Goal: Information Seeking & Learning: Learn about a topic

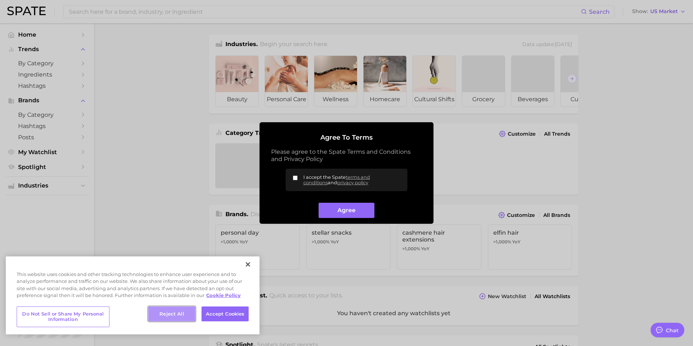
click at [173, 316] on button "Reject All" at bounding box center [171, 313] width 47 height 15
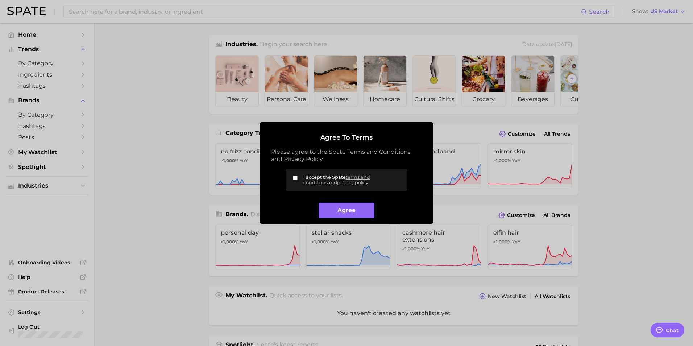
click at [288, 174] on label "I accept the Spate terms and conditions and privacy policy" at bounding box center [347, 180] width 122 height 22
click at [293, 176] on input "I accept the Spate terms and conditions and privacy policy" at bounding box center [295, 178] width 5 height 5
checkbox input "true"
click at [359, 210] on button "Agree" at bounding box center [346, 211] width 55 height 16
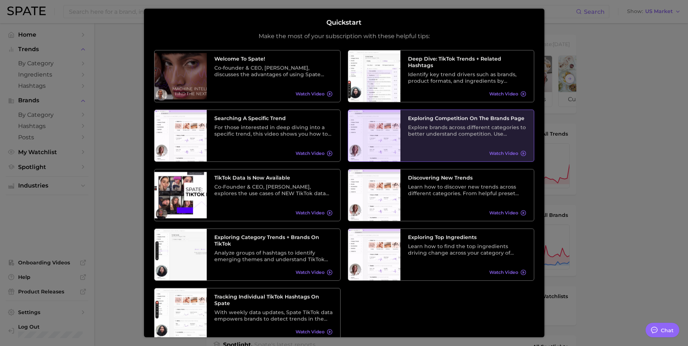
scroll to position [30, 0]
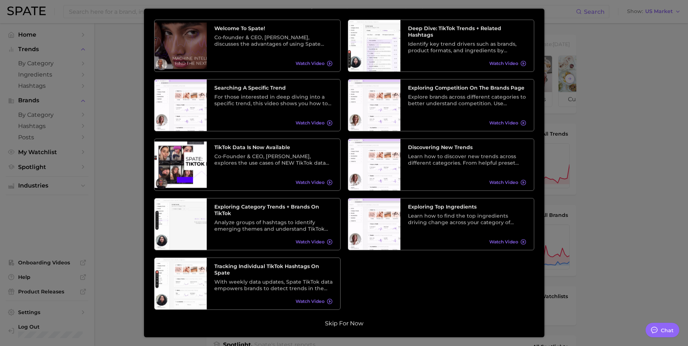
click at [338, 326] on button "Skip for now" at bounding box center [344, 323] width 43 height 7
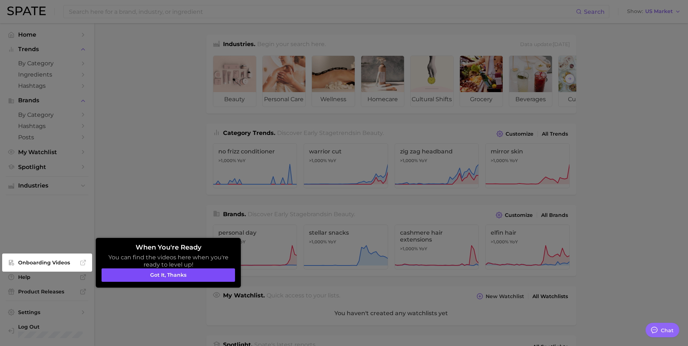
click at [207, 272] on button "Got it, thanks" at bounding box center [168, 275] width 133 height 14
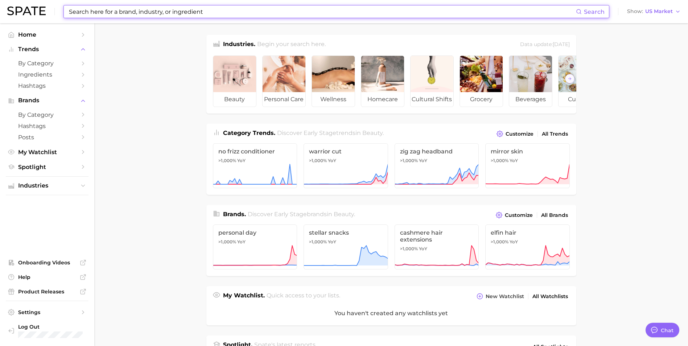
click at [88, 16] on input at bounding box center [322, 11] width 508 height 12
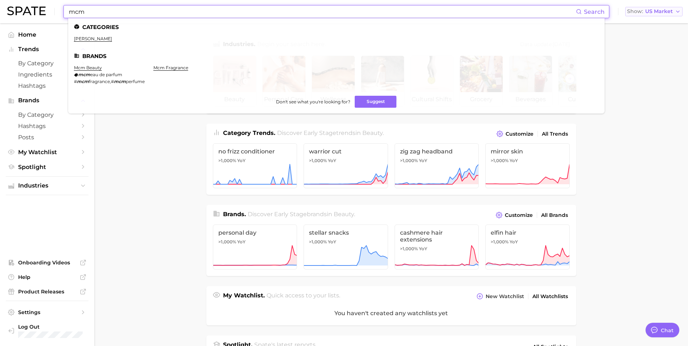
type input "mcm"
click at [676, 10] on icon "button" at bounding box center [678, 12] width 6 height 6
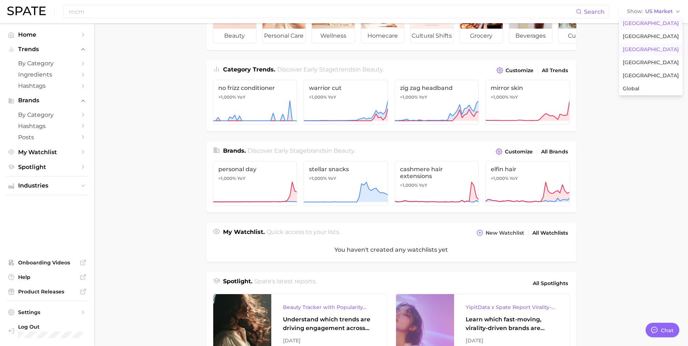
scroll to position [29, 0]
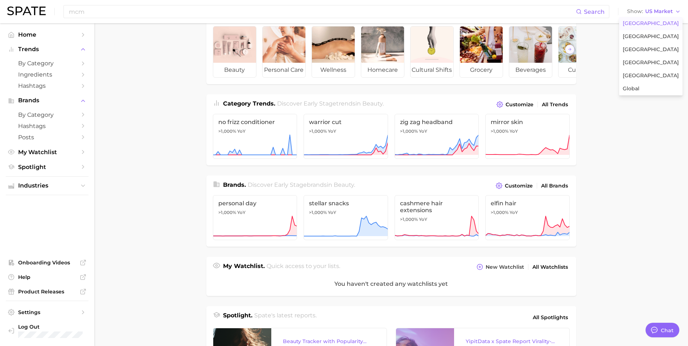
click at [650, 22] on span "United States" at bounding box center [651, 23] width 56 height 6
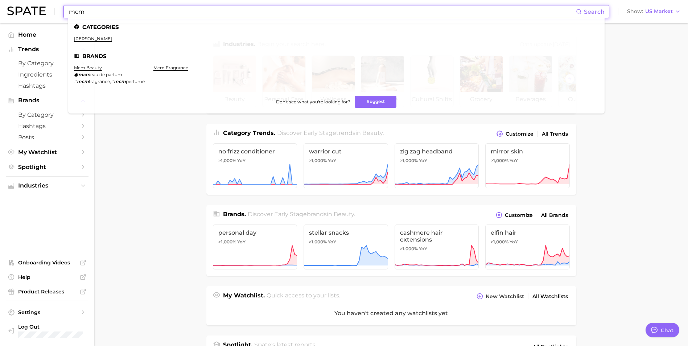
click at [206, 10] on input "mcm" at bounding box center [322, 11] width 508 height 12
click at [173, 68] on link "mcm fragrance" at bounding box center [170, 67] width 35 height 5
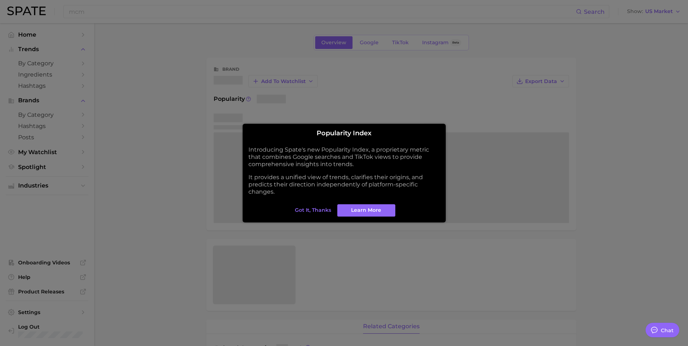
type textarea "x"
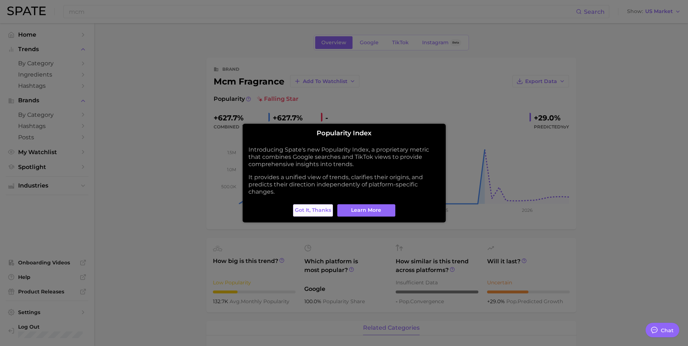
click at [308, 209] on span "Got it, thanks" at bounding box center [313, 210] width 36 height 6
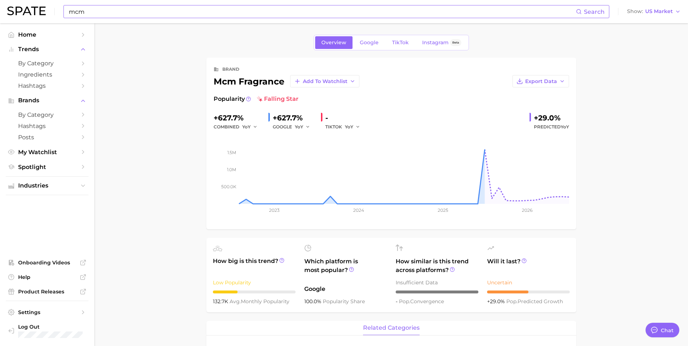
click at [91, 10] on input "mcm" at bounding box center [322, 11] width 508 height 12
click at [100, 10] on input "mcm" at bounding box center [322, 11] width 508 height 12
click at [109, 13] on input "mcm worldwide" at bounding box center [322, 11] width 508 height 12
type input "mcm"
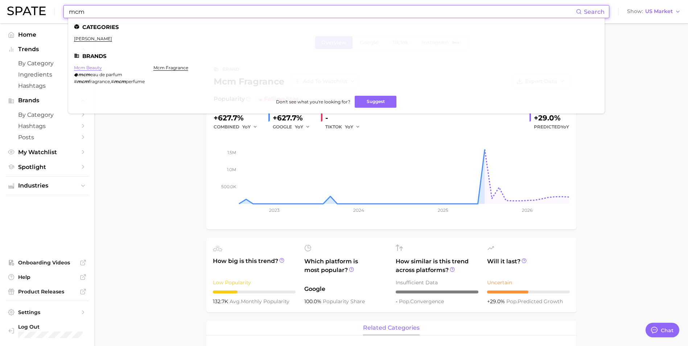
click at [95, 65] on link "mcm beauty" at bounding box center [88, 67] width 28 height 5
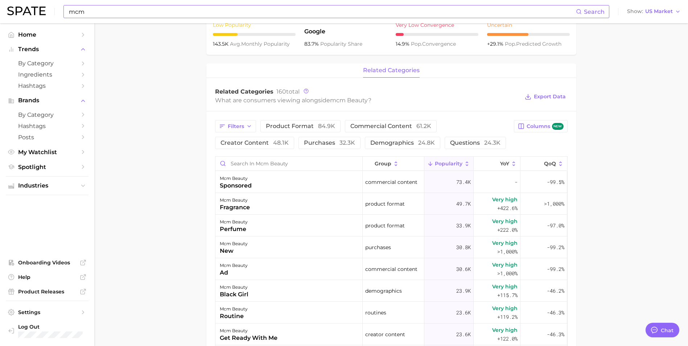
click at [160, 194] on main "Overview Google TikTok Instagram Beta brand mcm beauty Add to Watchlist Export …" at bounding box center [391, 157] width 594 height 782
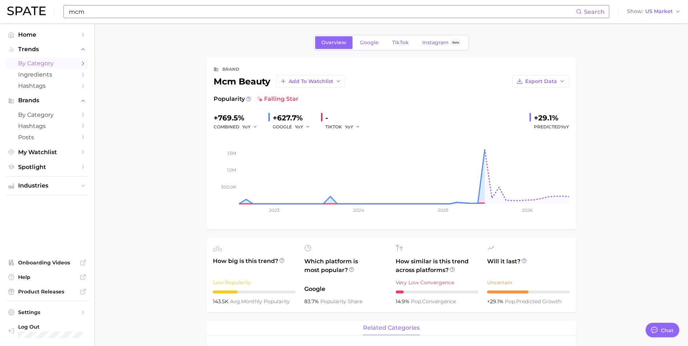
click at [81, 61] on icon "Sidebar" at bounding box center [83, 63] width 7 height 7
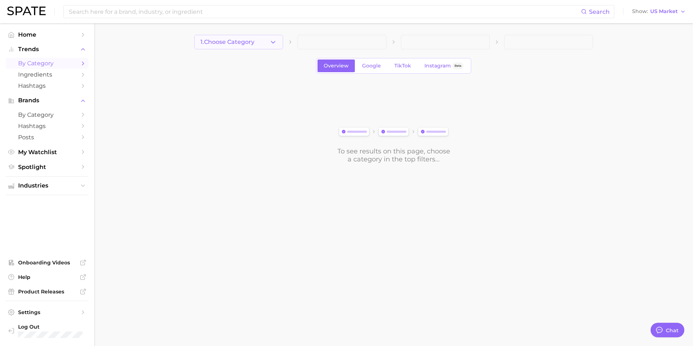
click at [275, 43] on icon "button" at bounding box center [273, 42] width 8 height 8
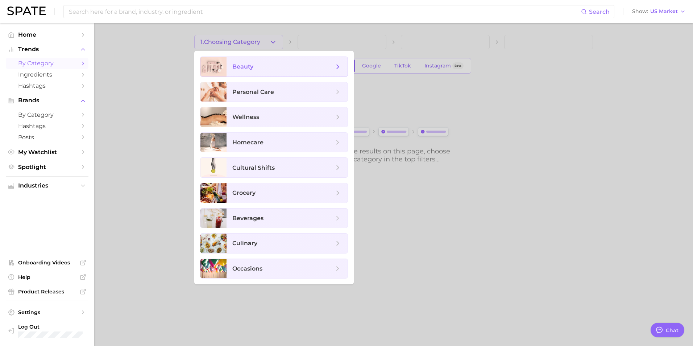
click at [296, 65] on span "beauty" at bounding box center [283, 67] width 102 height 8
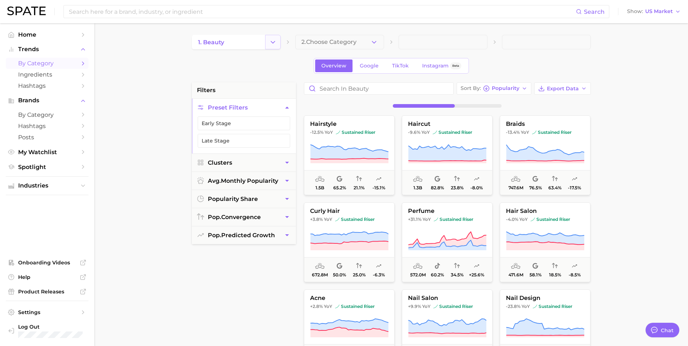
click at [272, 48] on button "Change Category" at bounding box center [273, 42] width 16 height 15
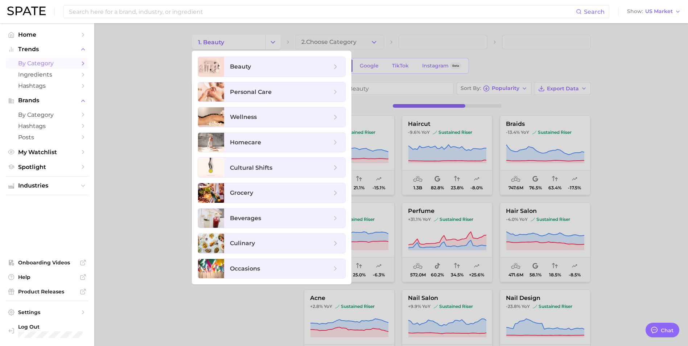
click at [322, 62] on span "beauty" at bounding box center [284, 67] width 121 height 20
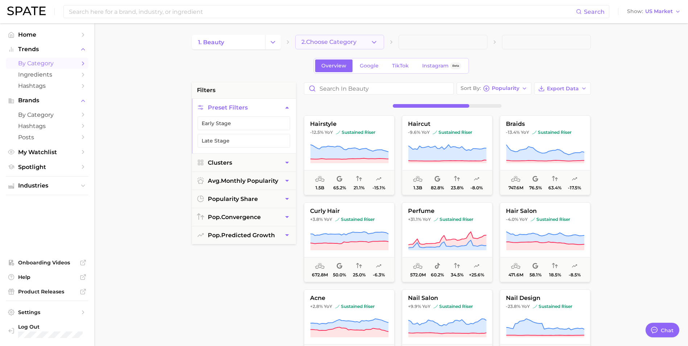
click at [352, 43] on span "2. Choose Category" at bounding box center [328, 42] width 55 height 7
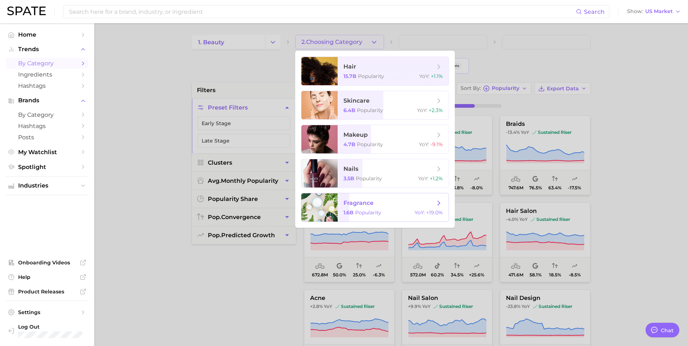
click at [362, 207] on span "fragrance 1.6b Popularity YoY : +19.0%" at bounding box center [393, 207] width 111 height 28
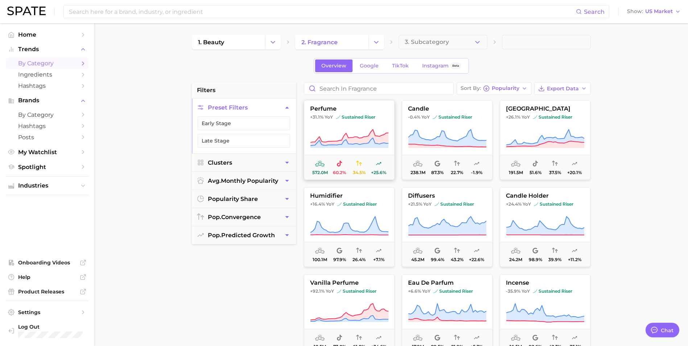
click at [369, 121] on button "perfume +31.1% YoY sustained riser 572.0m 60.2% 34.5% +25.6%" at bounding box center [349, 140] width 91 height 80
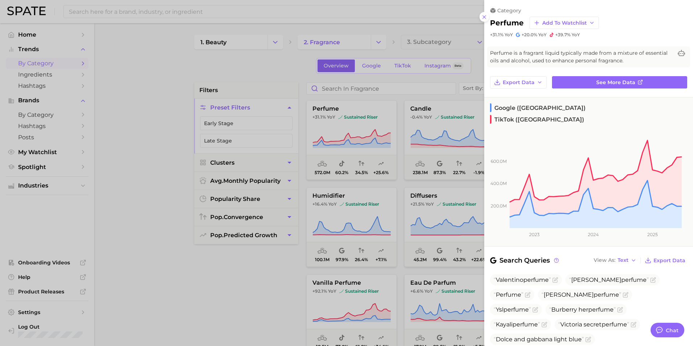
click at [285, 298] on div at bounding box center [346, 173] width 693 height 346
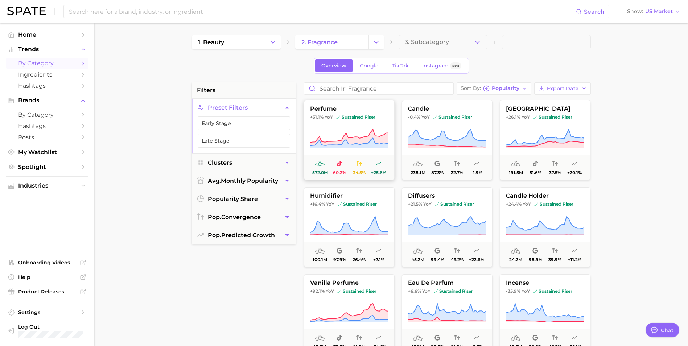
drag, startPoint x: 342, startPoint y: 137, endPoint x: 320, endPoint y: 151, distance: 26.2
click at [320, 151] on button "perfume +31.1% YoY sustained riser 572.0m 60.2% 34.5% +25.6%" at bounding box center [349, 140] width 91 height 80
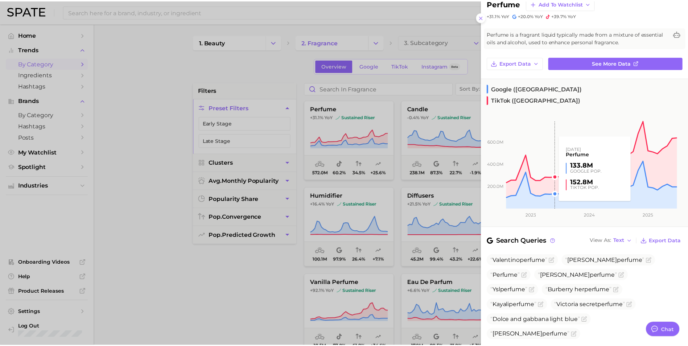
scroll to position [20, 0]
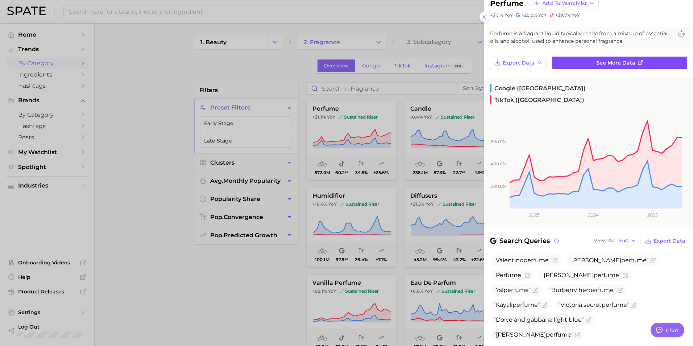
click at [569, 62] on link "See more data" at bounding box center [619, 63] width 135 height 12
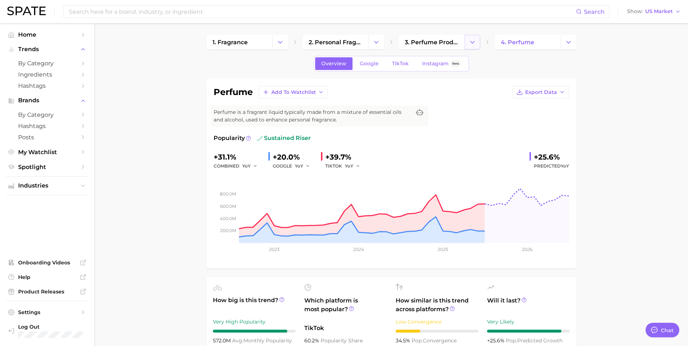
click at [473, 42] on polyline "Change Category" at bounding box center [472, 42] width 4 height 2
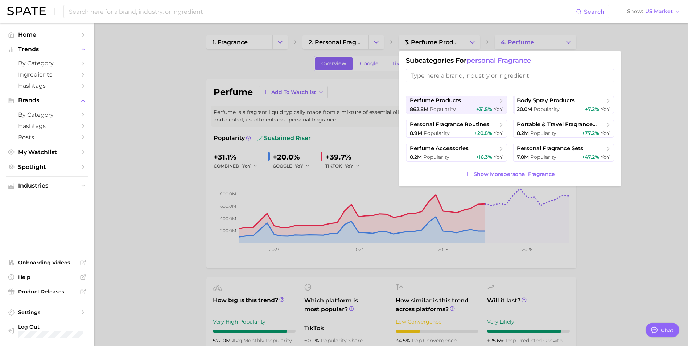
click at [474, 41] on div at bounding box center [344, 173] width 688 height 346
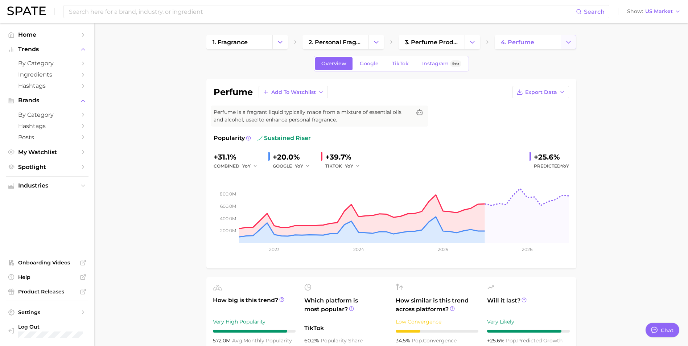
click at [569, 42] on icon "Change Category" at bounding box center [569, 42] width 8 height 8
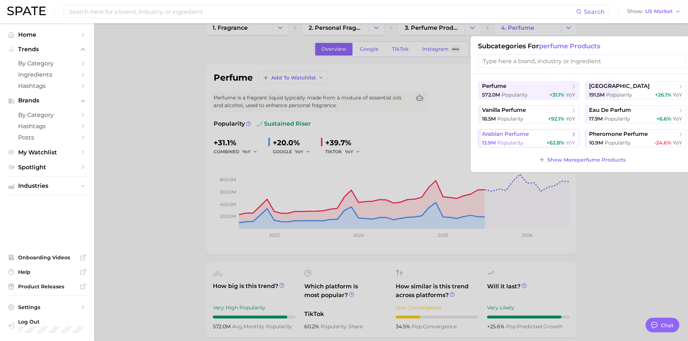
scroll to position [15, 0]
click at [574, 162] on span "Show More perfume products" at bounding box center [586, 159] width 78 height 6
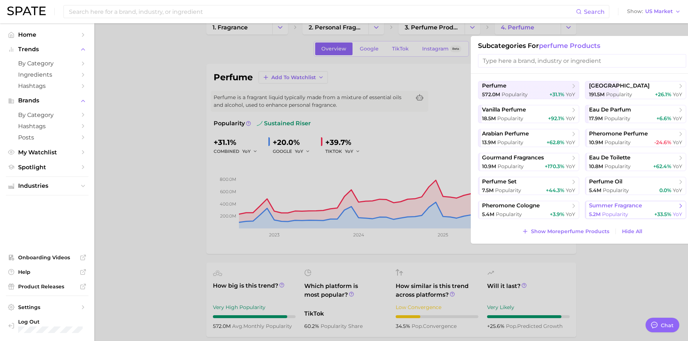
click at [610, 213] on span "Popularity" at bounding box center [615, 214] width 26 height 7
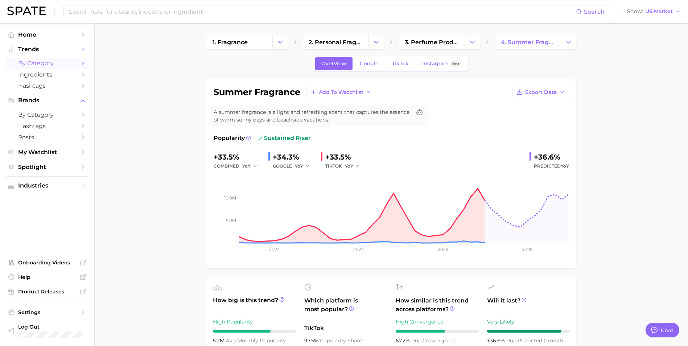
click at [46, 65] on span "by Category" at bounding box center [47, 63] width 58 height 7
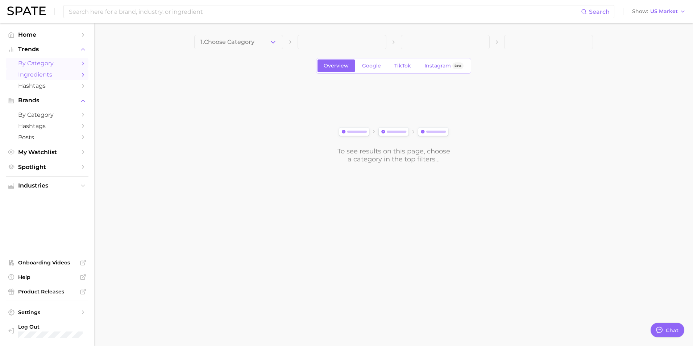
click at [46, 79] on link "Ingredients" at bounding box center [47, 74] width 83 height 11
click at [79, 75] on link "Ingredients" at bounding box center [47, 74] width 83 height 11
click at [234, 39] on span "1. Choose Category" at bounding box center [228, 42] width 54 height 7
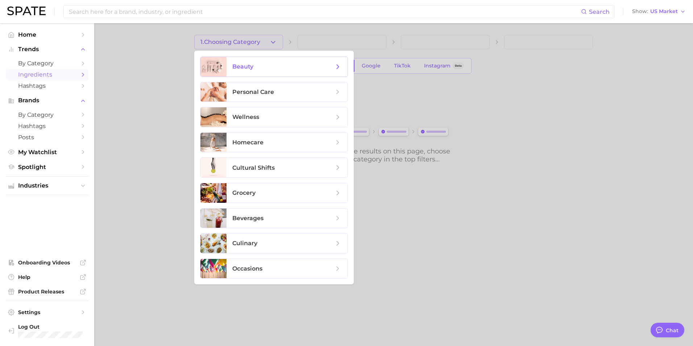
click at [230, 64] on span "beauty" at bounding box center [287, 67] width 121 height 20
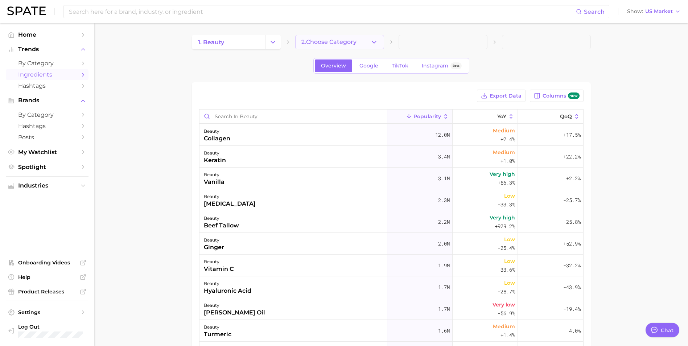
click at [336, 45] on span "2. Choose Category" at bounding box center [328, 42] width 55 height 7
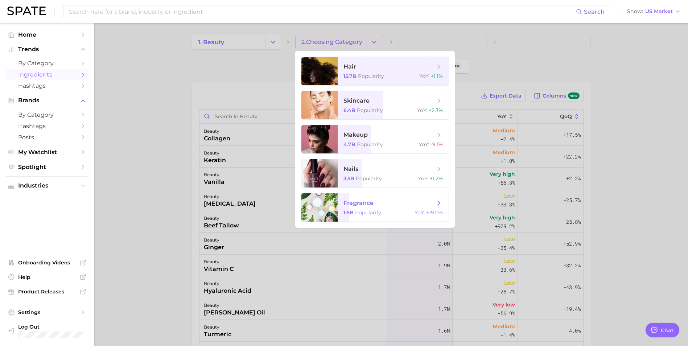
click at [357, 206] on span "fragrance" at bounding box center [358, 202] width 30 height 7
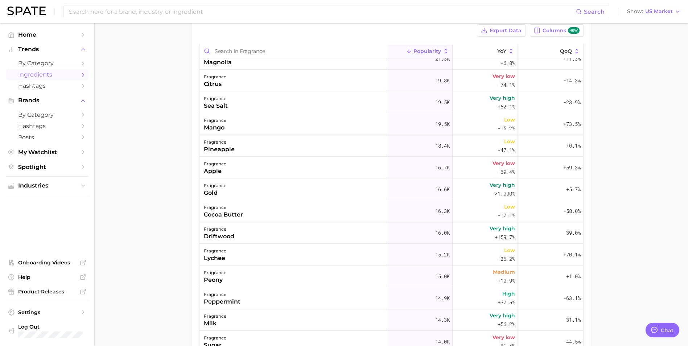
scroll to position [1013, 0]
click at [42, 85] on span "Hashtags" at bounding box center [47, 85] width 58 height 7
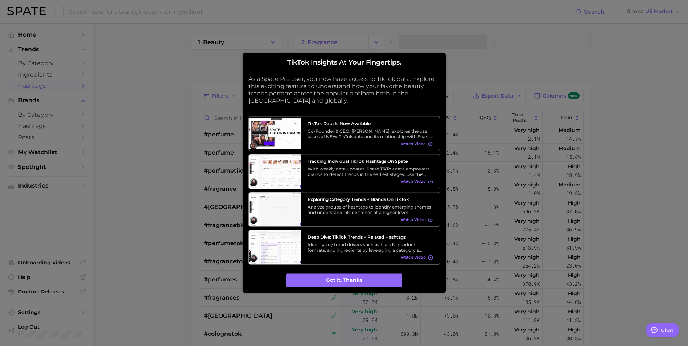
click at [333, 271] on div "TikTok insights at your fingertips. As a Spate Pro user, you now have access to…" at bounding box center [344, 173] width 192 height 228
click at [326, 280] on button "Got it, thanks" at bounding box center [344, 280] width 116 height 14
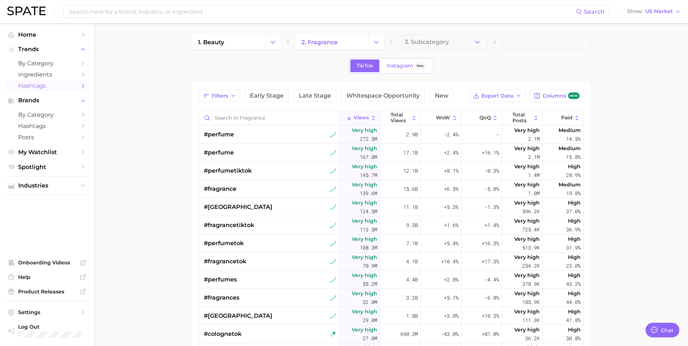
click at [457, 34] on main "1. beauty 2. fragrance 3. Subcategory TikTok Instagram Beta Filters Early Stage…" at bounding box center [391, 261] width 594 height 477
click at [453, 37] on button "3. Subcategory" at bounding box center [443, 42] width 89 height 15
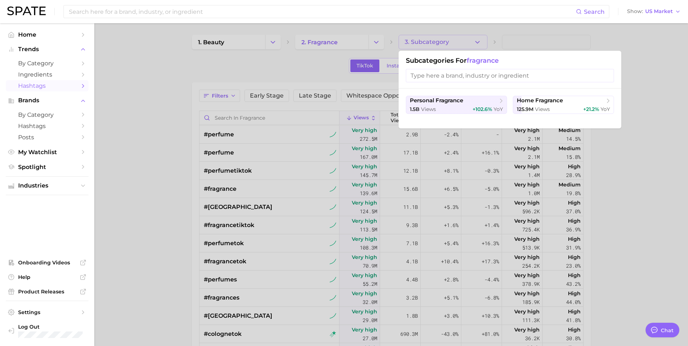
click at [453, 37] on div at bounding box center [344, 173] width 688 height 346
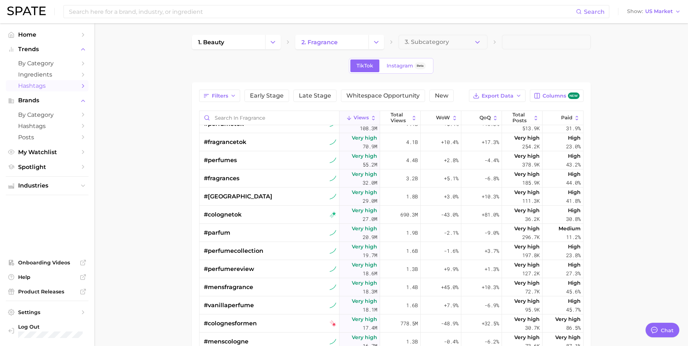
scroll to position [120, 0]
click at [394, 68] on span "Instagram" at bounding box center [400, 66] width 26 height 6
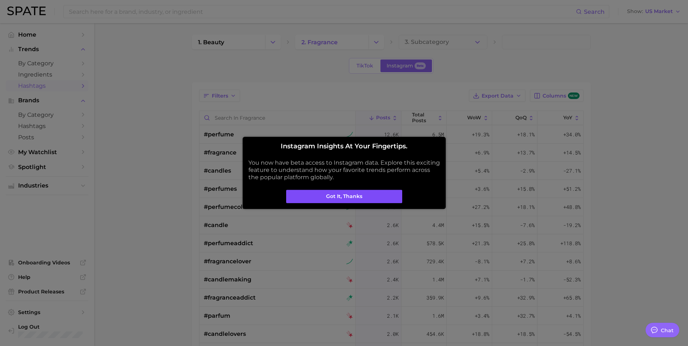
click at [331, 200] on button "Got it, thanks" at bounding box center [344, 197] width 116 height 14
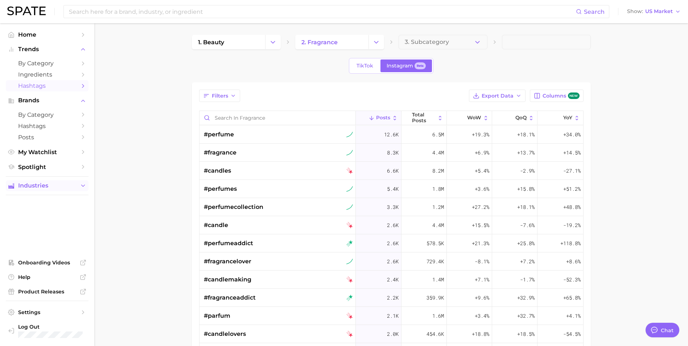
click at [46, 187] on span "Industries" at bounding box center [47, 185] width 58 height 7
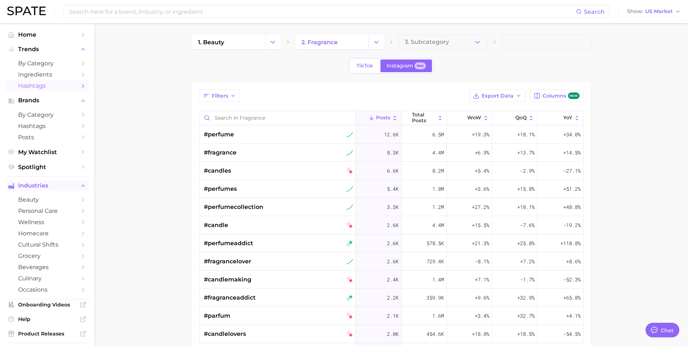
click at [38, 182] on span "Industries" at bounding box center [47, 185] width 58 height 7
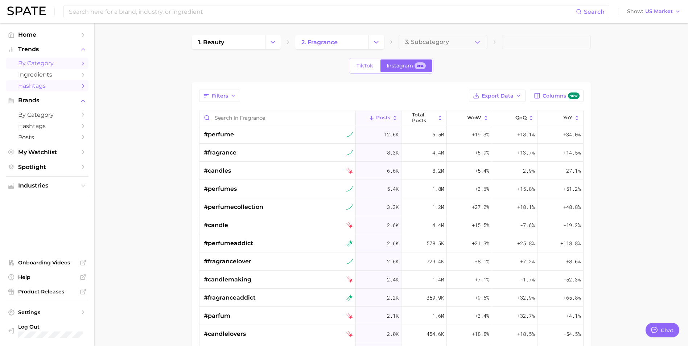
click at [56, 64] on span "by Category" at bounding box center [47, 63] width 58 height 7
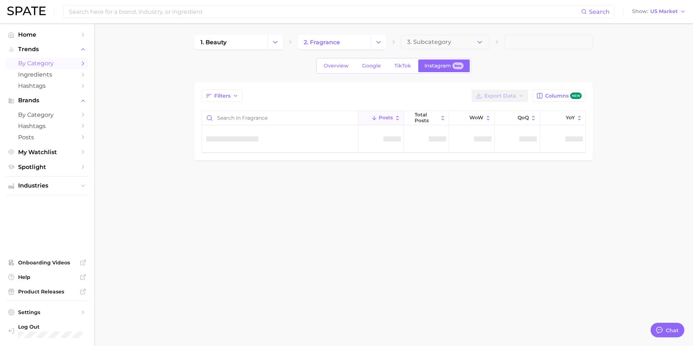
click at [32, 65] on span "by Category" at bounding box center [47, 63] width 58 height 7
